Goal: Task Accomplishment & Management: Manage account settings

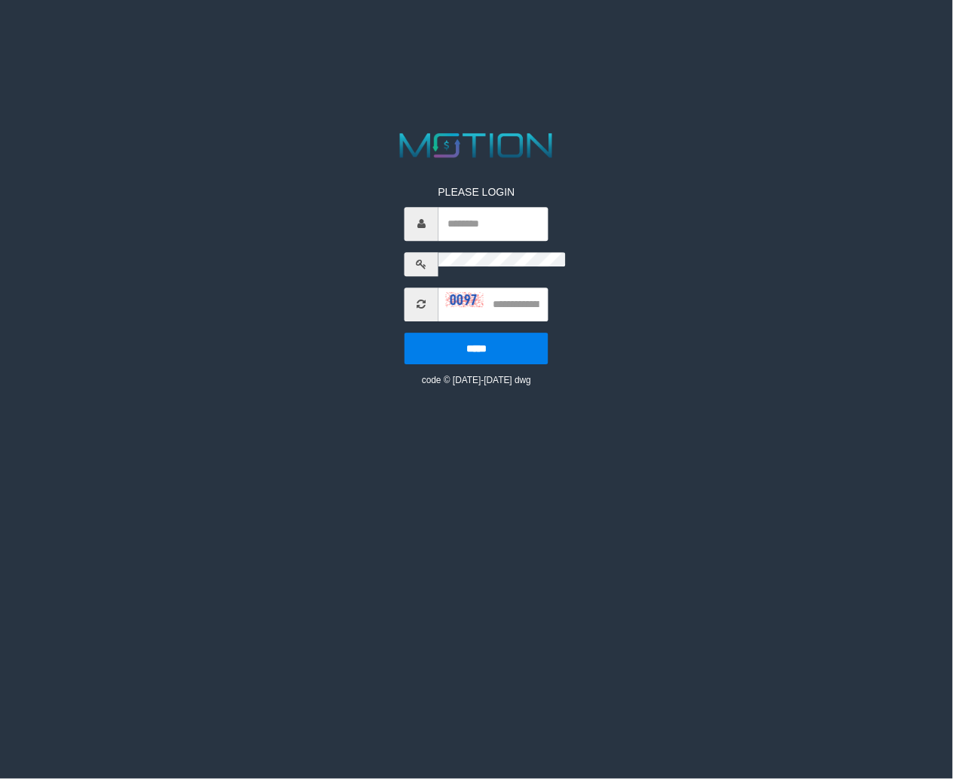
click at [404, 333] on p "*****" at bounding box center [476, 349] width 144 height 32
click at [803, 38] on html "PLEASE LOGIN ***** code © 2012-2018 dwg" at bounding box center [476, 19] width 953 height 38
click at [800, 38] on html "PLEASE LOGIN ***** code © 2012-2018 dwg" at bounding box center [476, 19] width 953 height 38
